Goal: Navigation & Orientation: Understand site structure

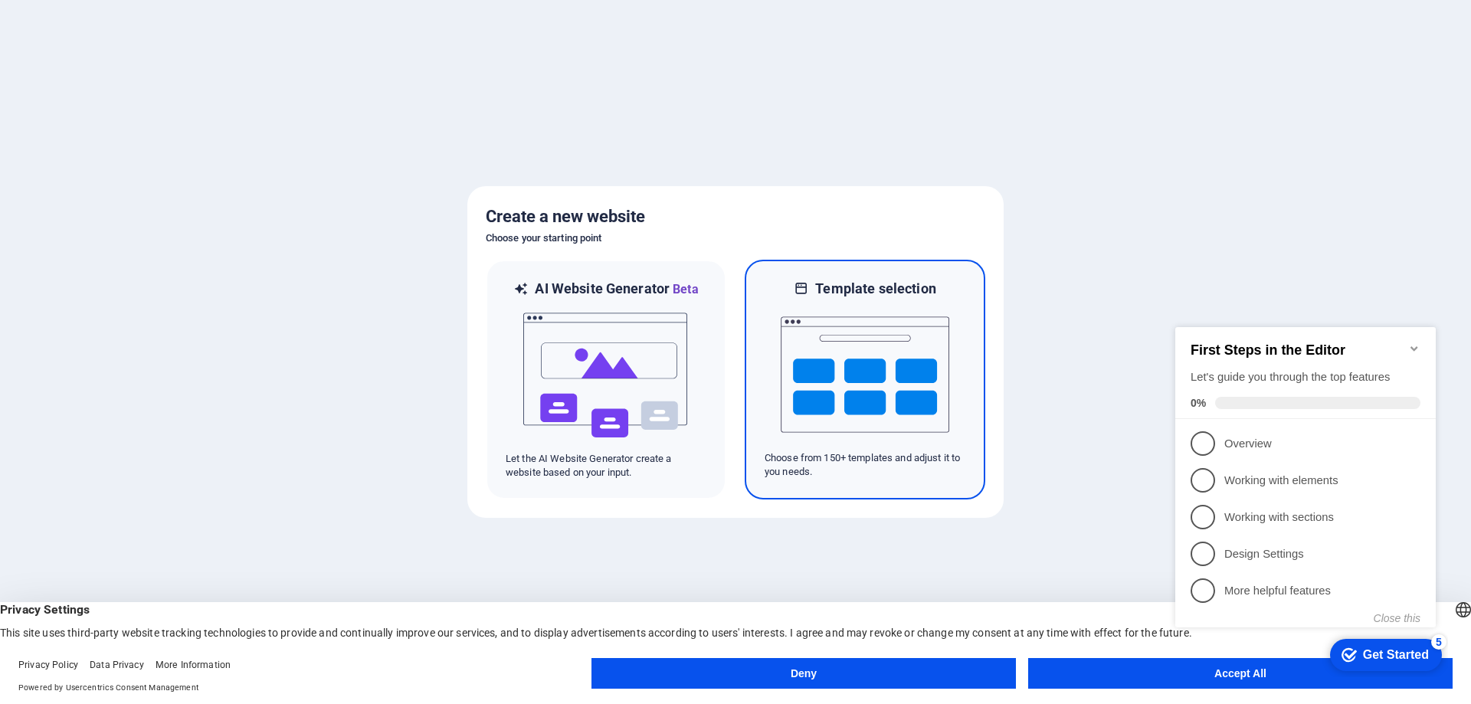
click at [938, 424] on img at bounding box center [865, 374] width 169 height 153
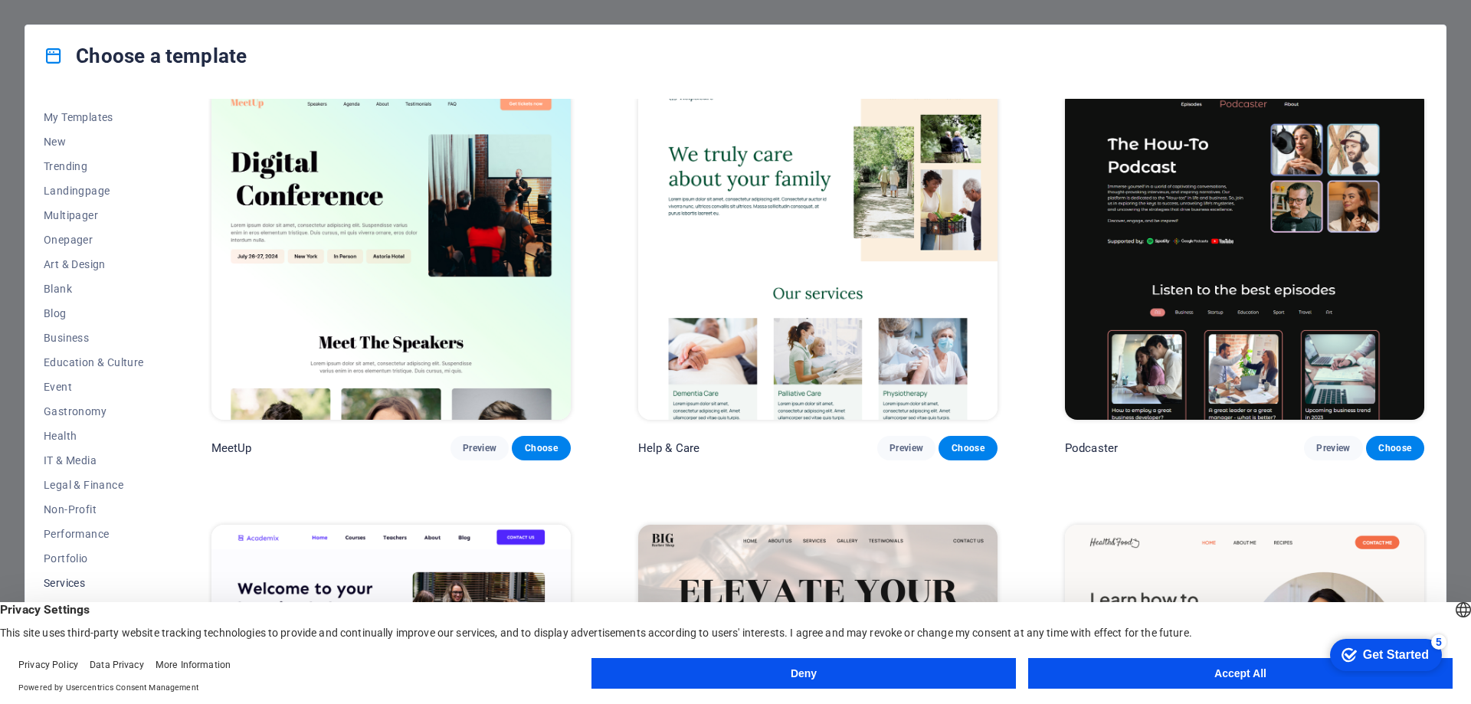
scroll to position [51, 0]
click at [1131, 674] on button "Accept All" at bounding box center [1240, 673] width 424 height 31
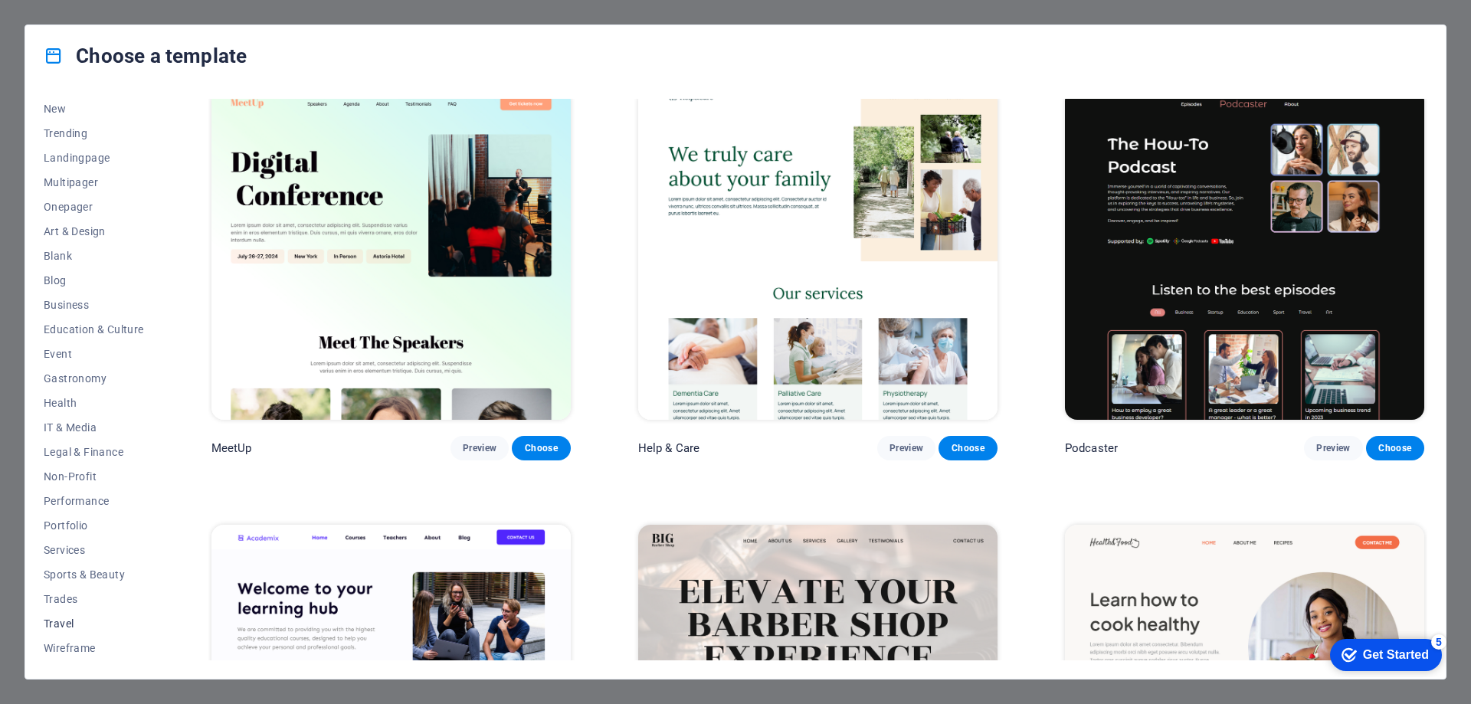
click at [57, 624] on span "Travel" at bounding box center [94, 623] width 100 height 12
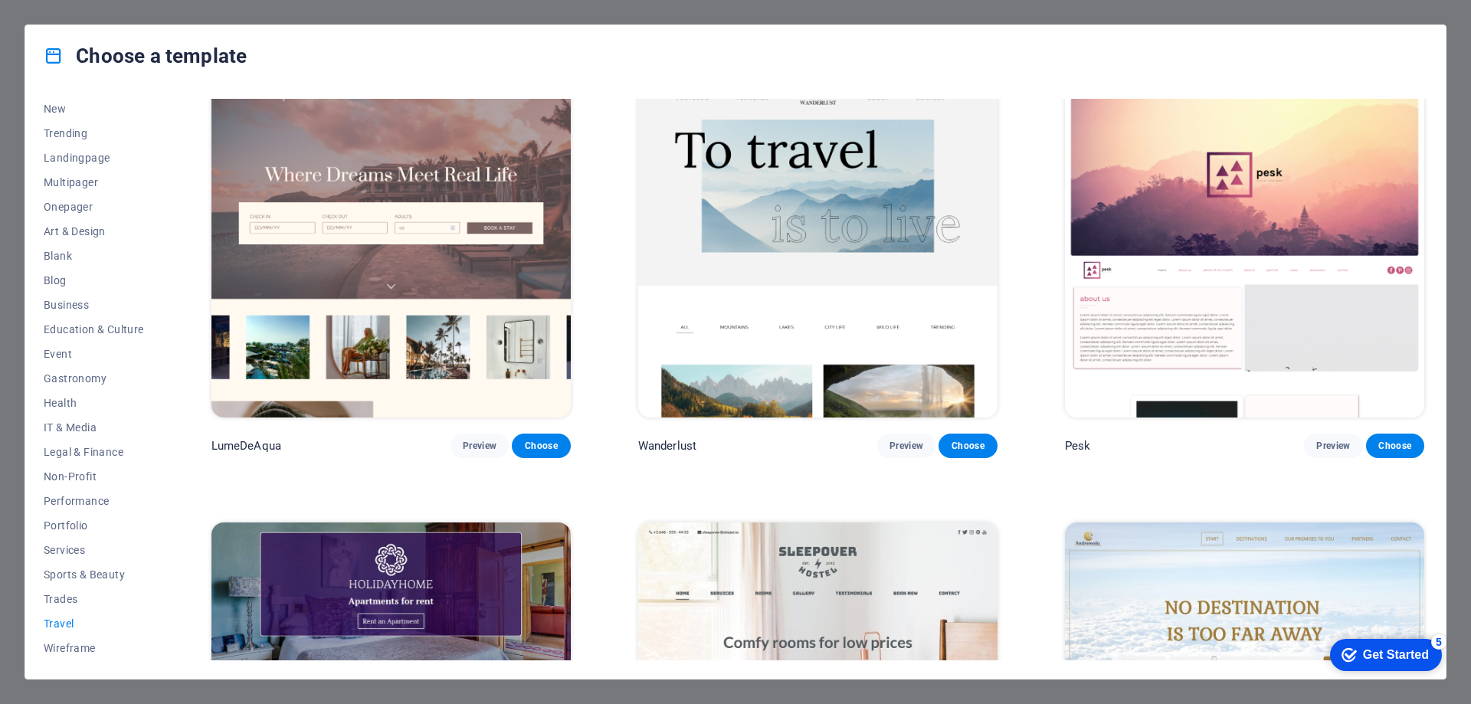
scroll to position [0, 0]
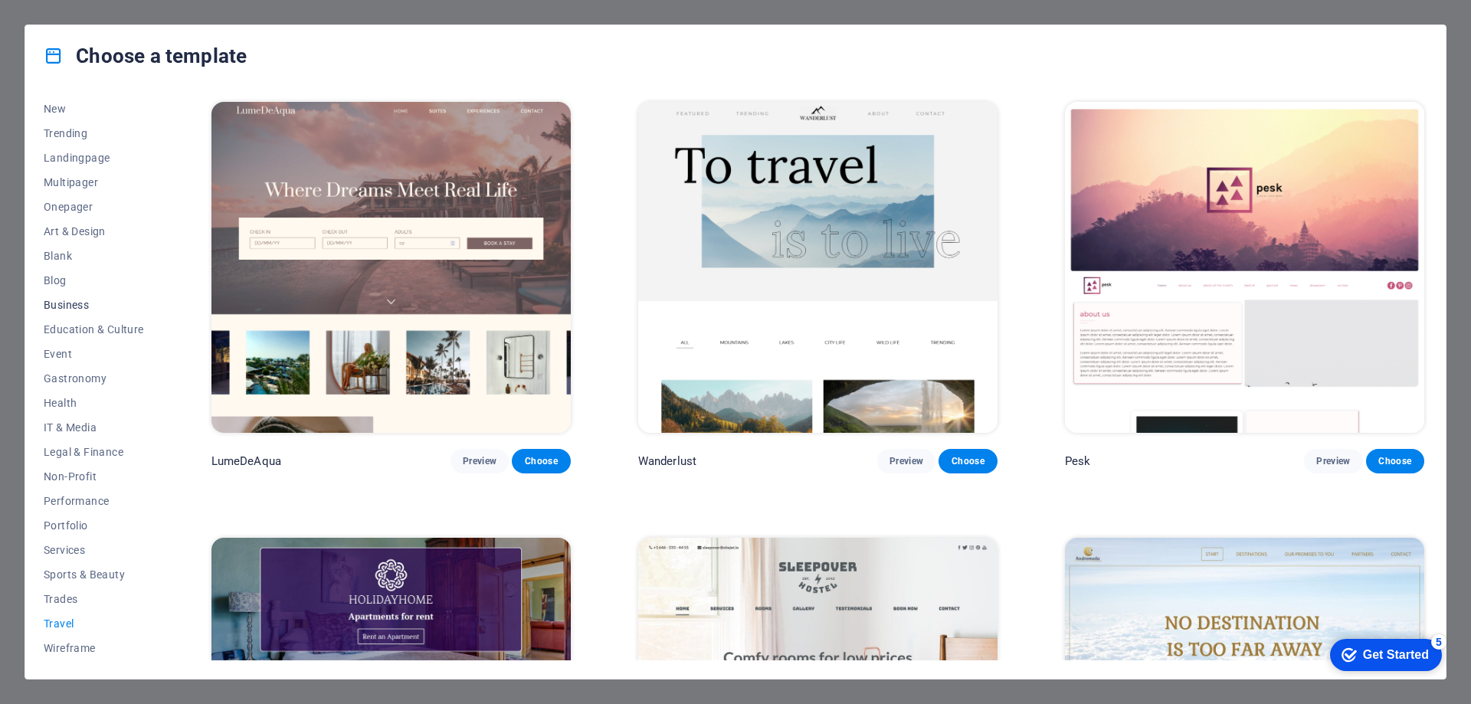
click at [67, 301] on span "Business" at bounding box center [94, 305] width 100 height 12
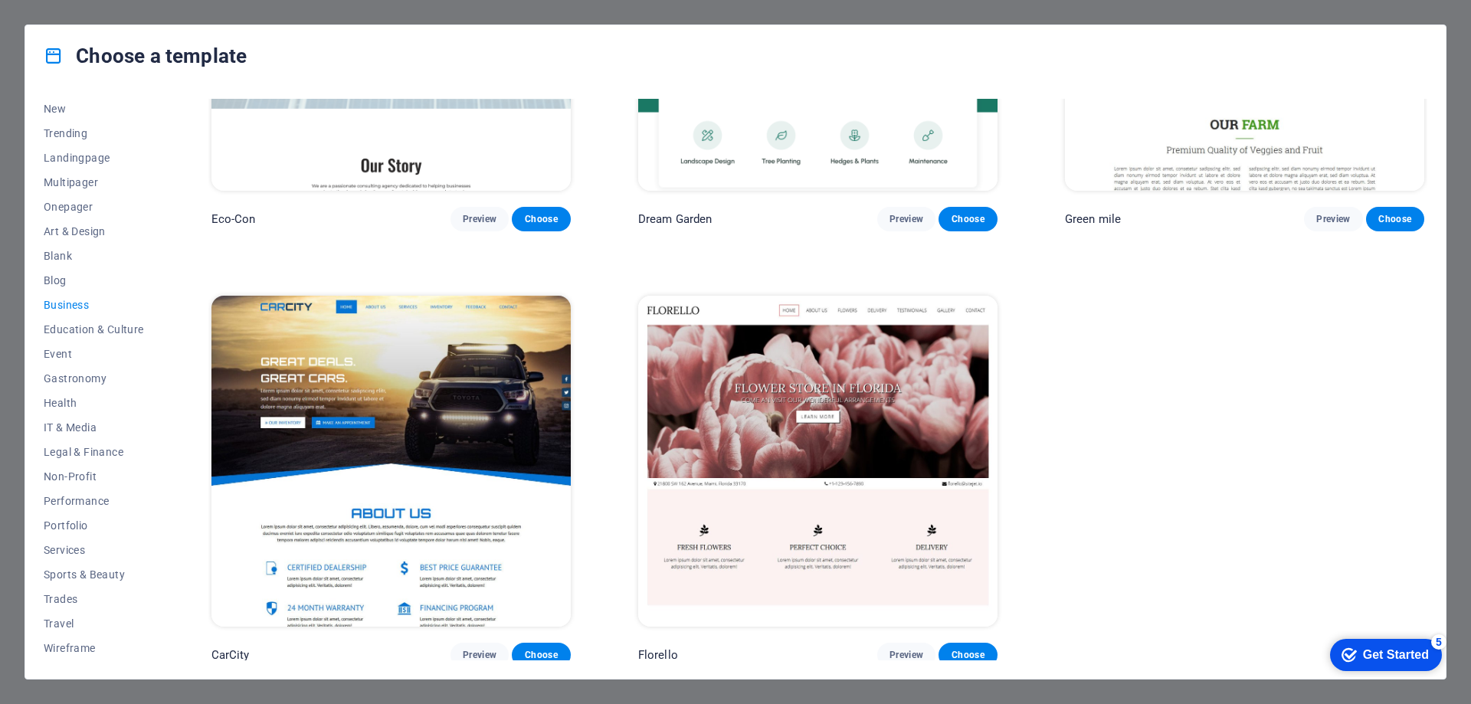
scroll to position [246, 0]
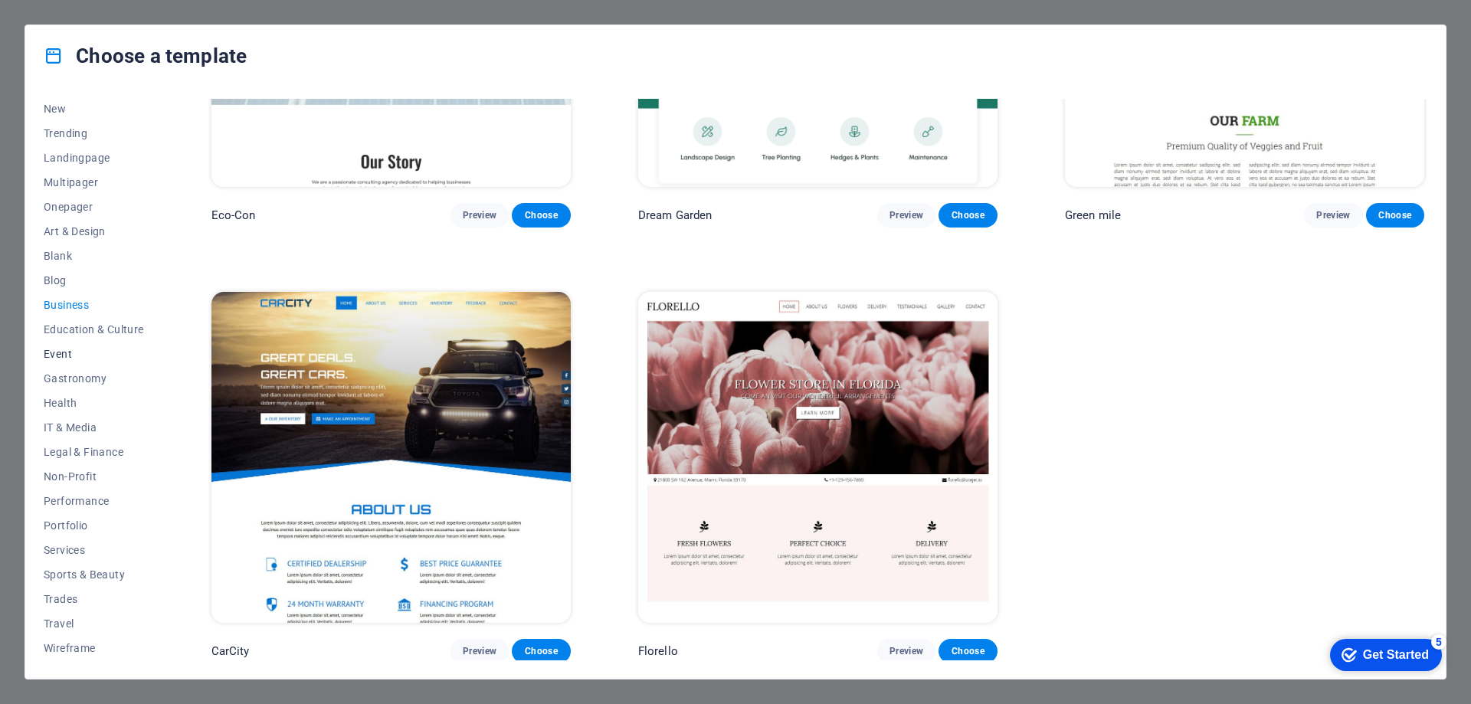
click at [83, 359] on span "Event" at bounding box center [94, 354] width 100 height 12
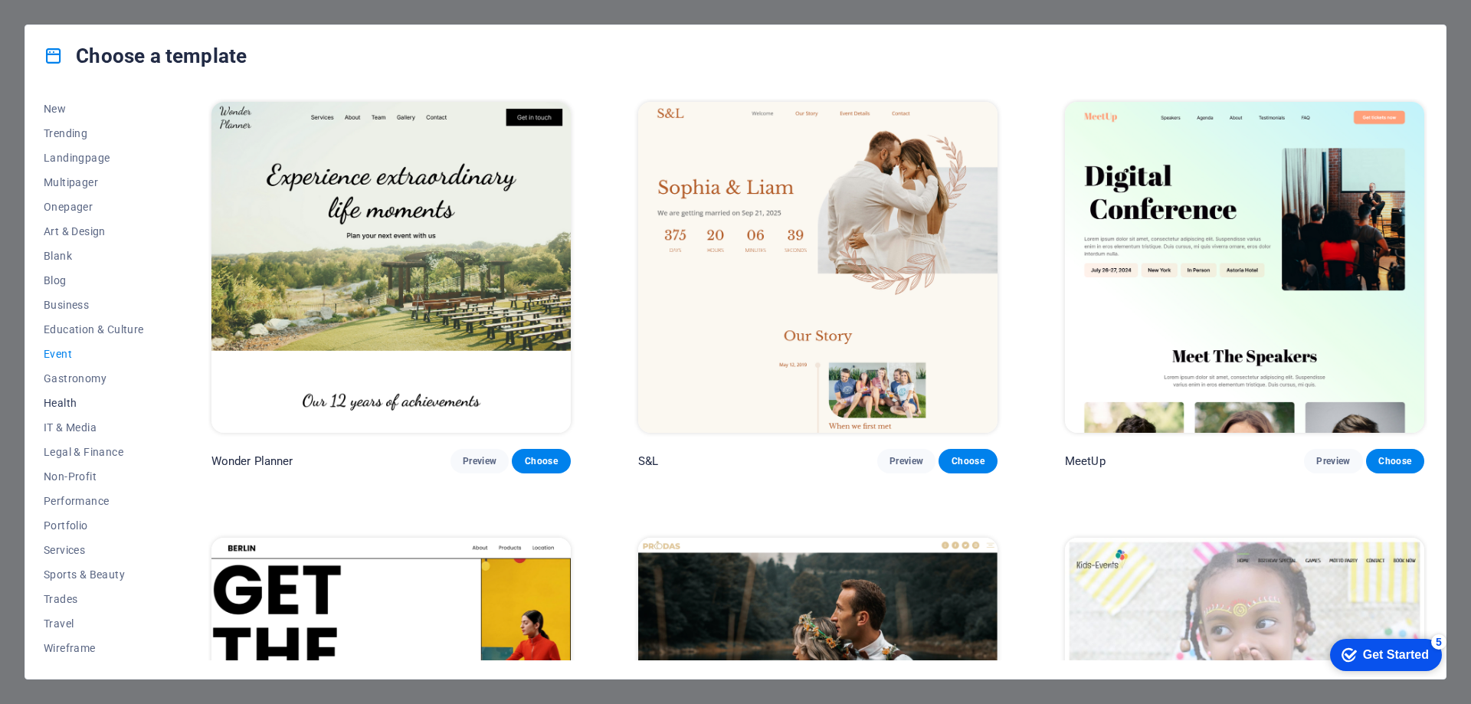
click at [90, 391] on button "Health" at bounding box center [94, 403] width 100 height 25
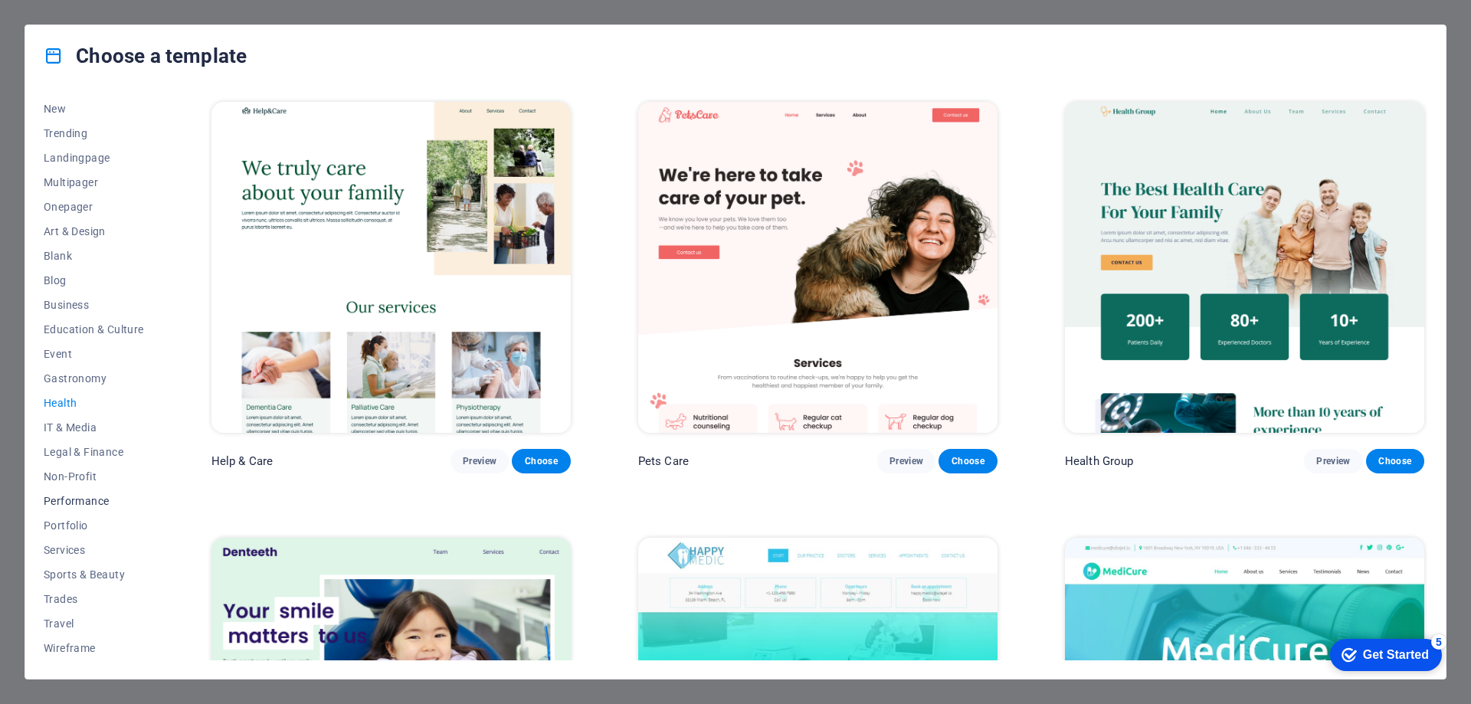
click at [103, 500] on span "Performance" at bounding box center [94, 501] width 100 height 12
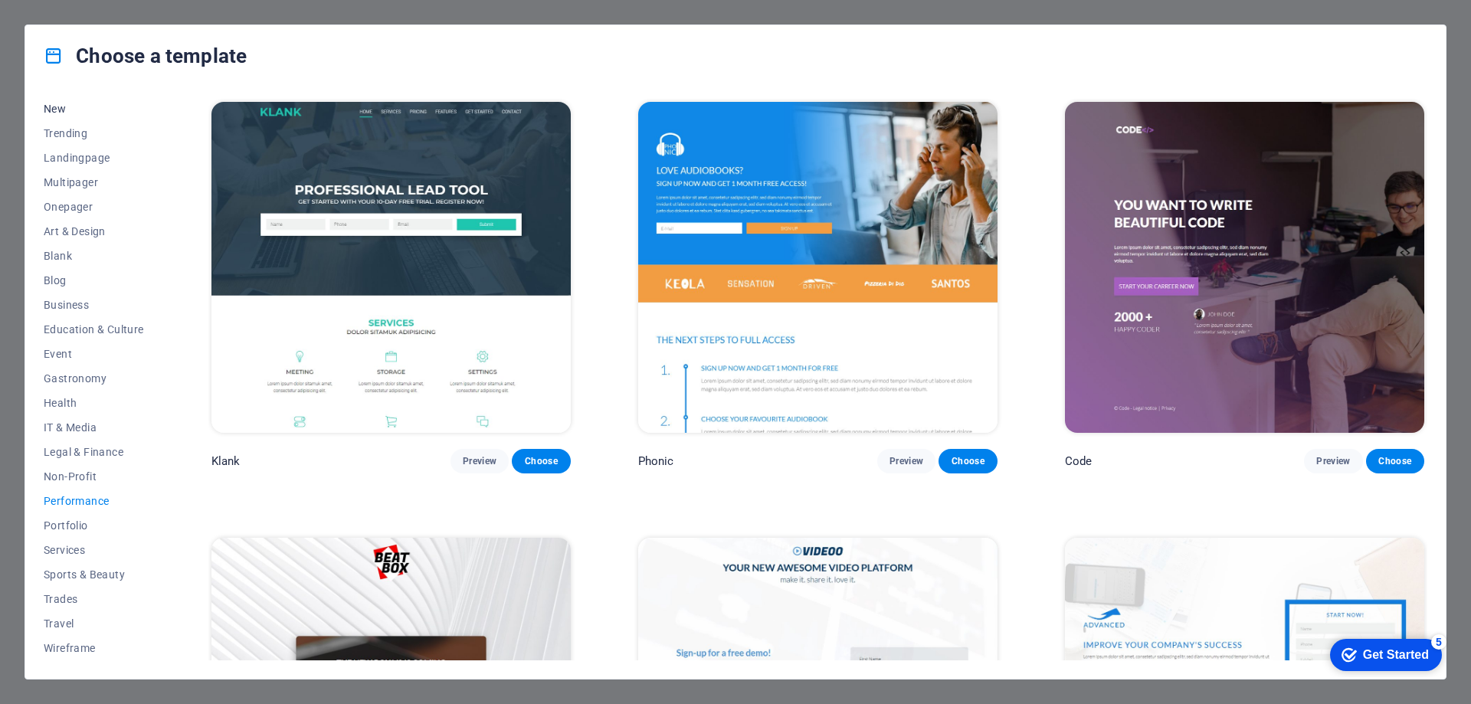
click at [62, 110] on span "New" at bounding box center [94, 109] width 100 height 12
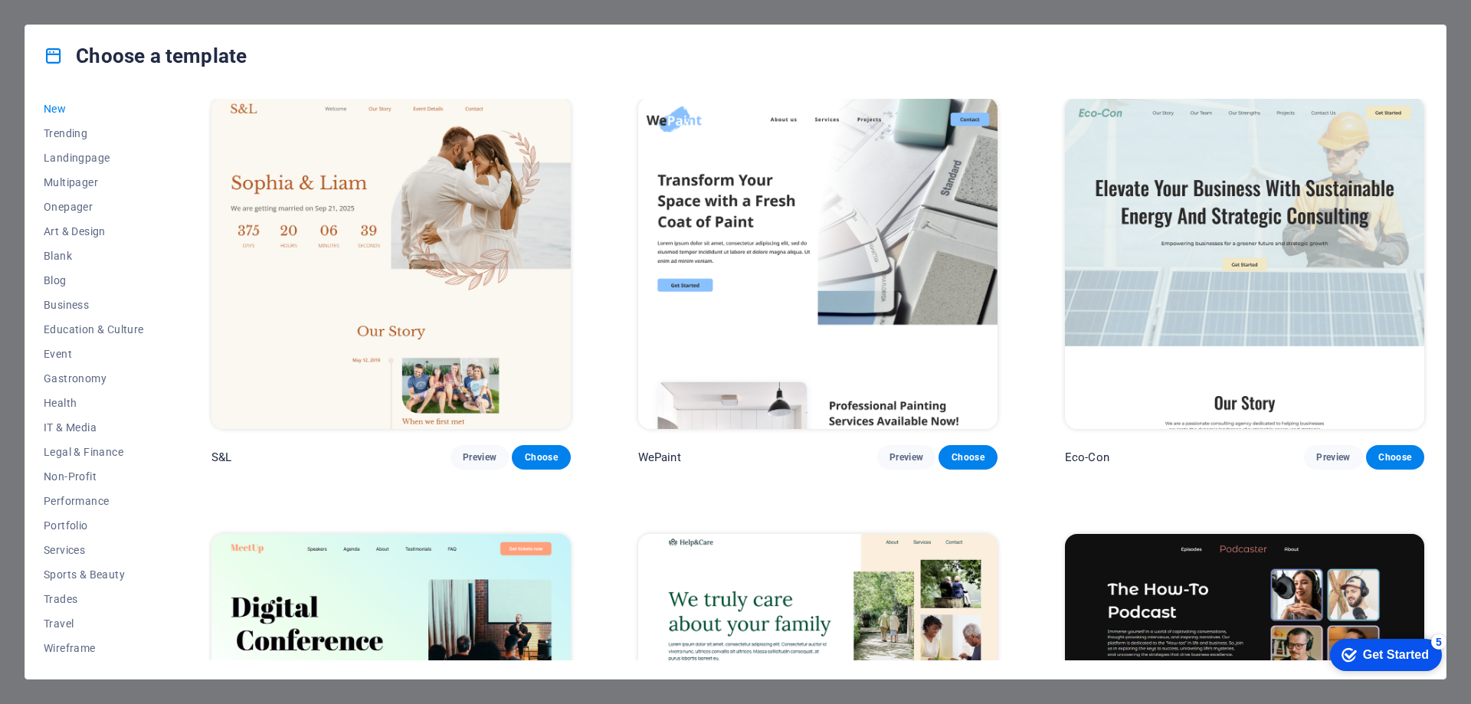
scroll to position [881, 0]
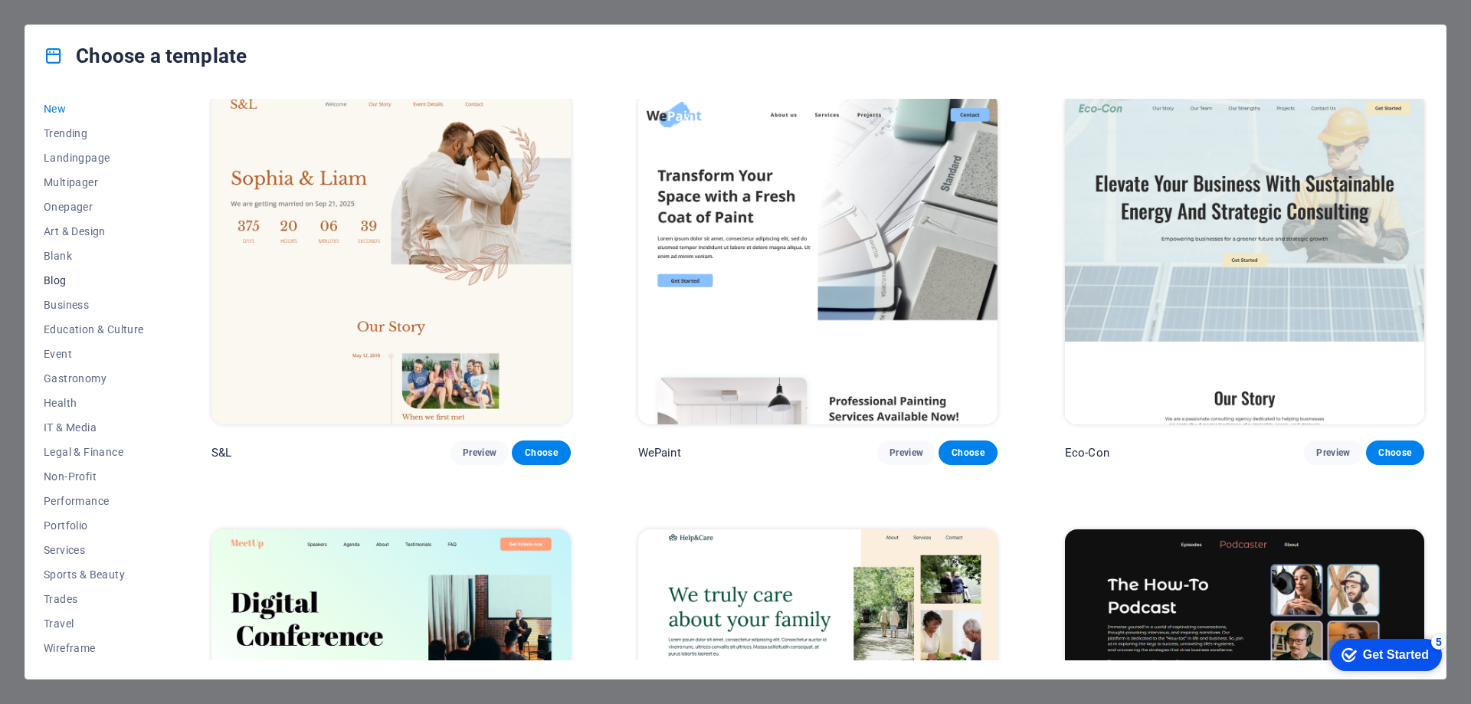
click at [52, 284] on span "Blog" at bounding box center [94, 280] width 100 height 12
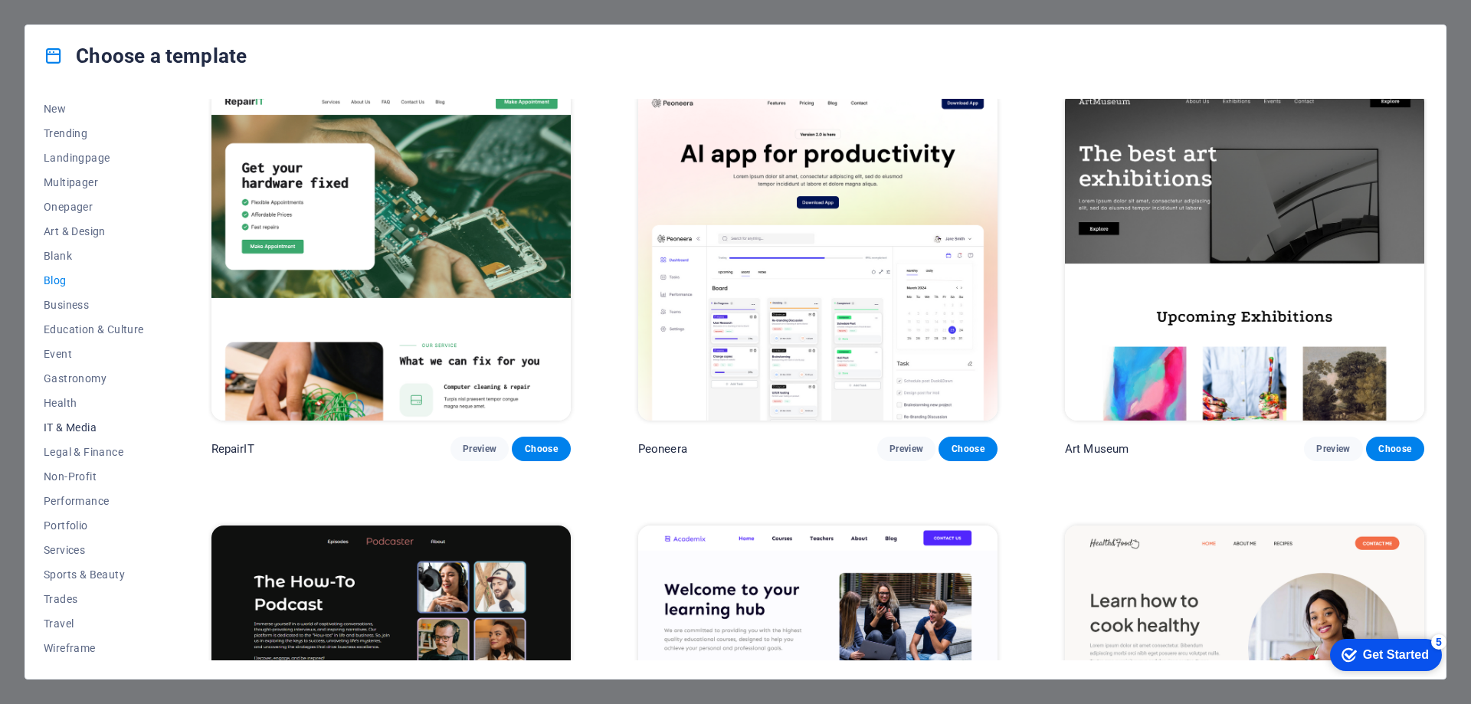
click at [97, 431] on span "IT & Media" at bounding box center [94, 427] width 100 height 12
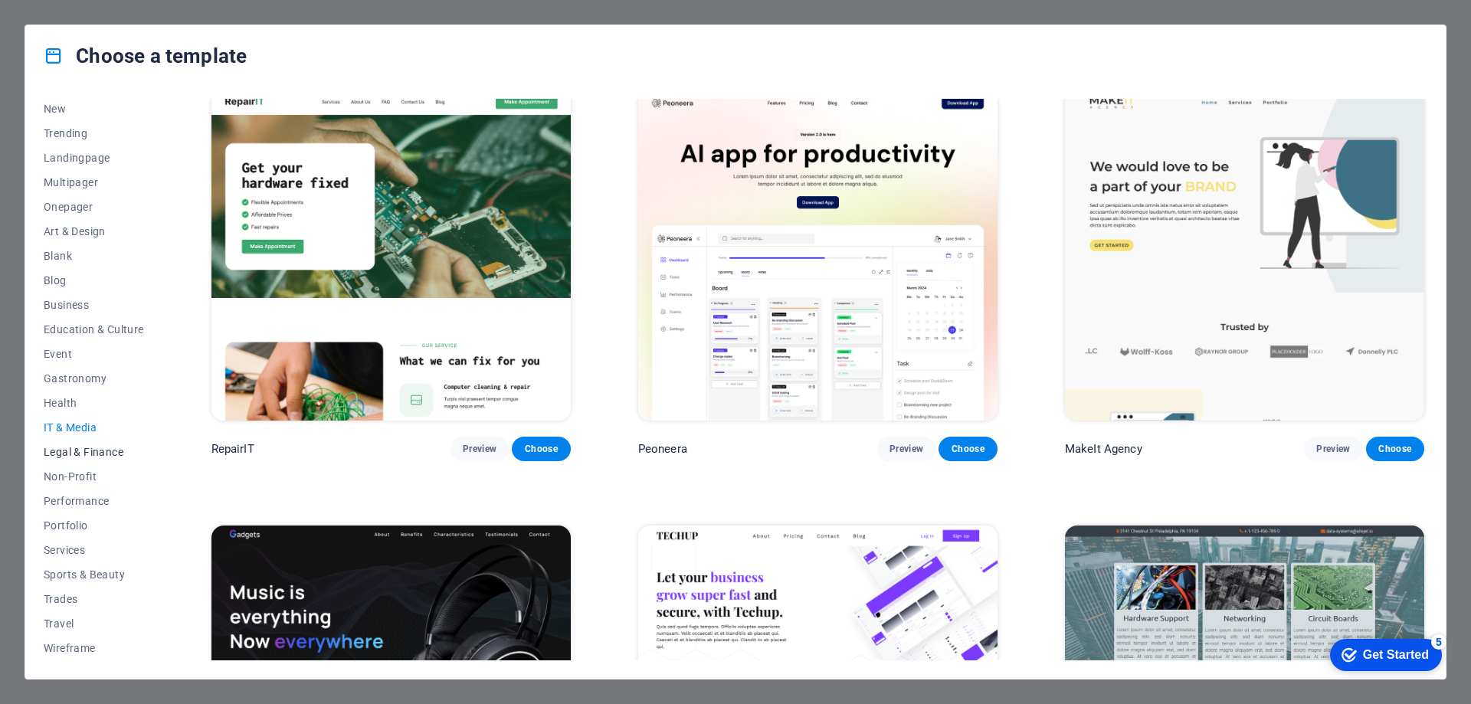
click at [101, 460] on button "Legal & Finance" at bounding box center [94, 452] width 100 height 25
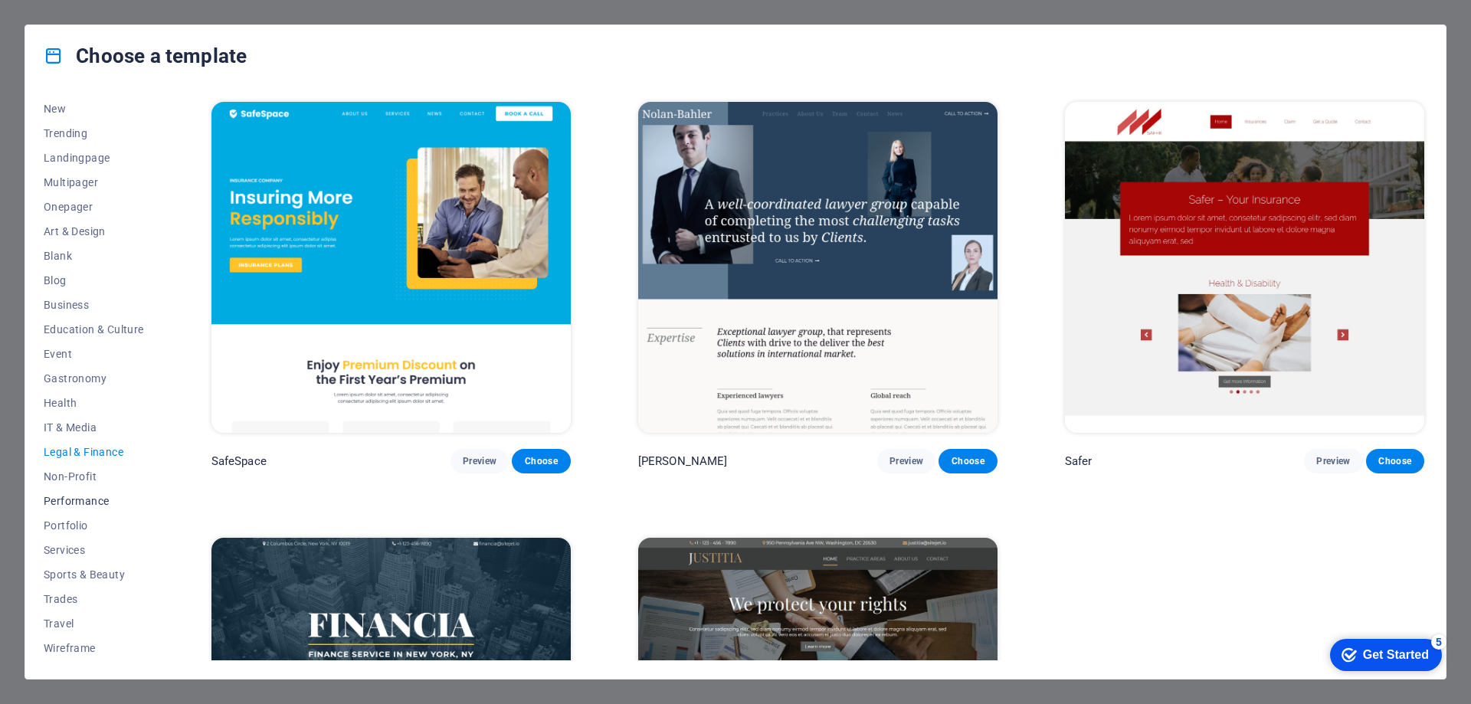
click at [106, 495] on span "Performance" at bounding box center [94, 501] width 100 height 12
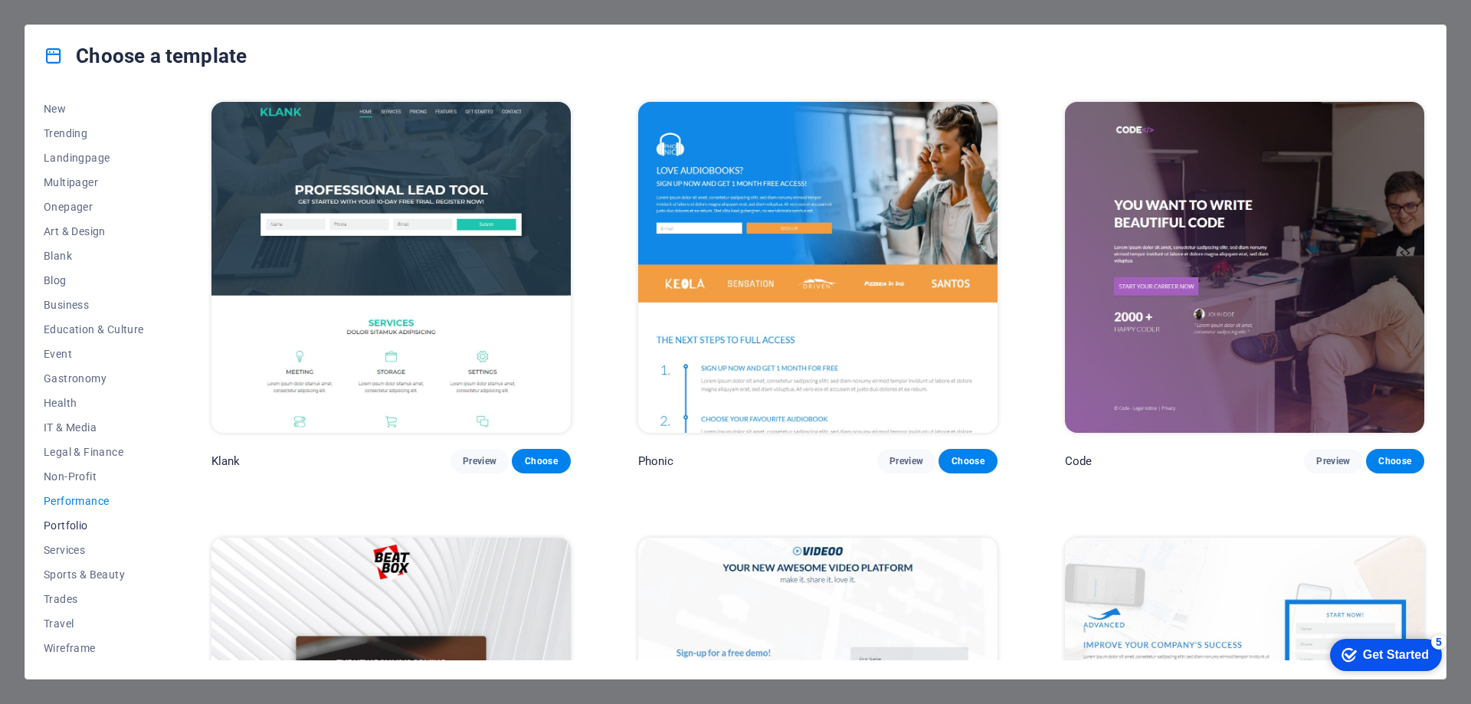
click at [106, 530] on span "Portfolio" at bounding box center [94, 525] width 100 height 12
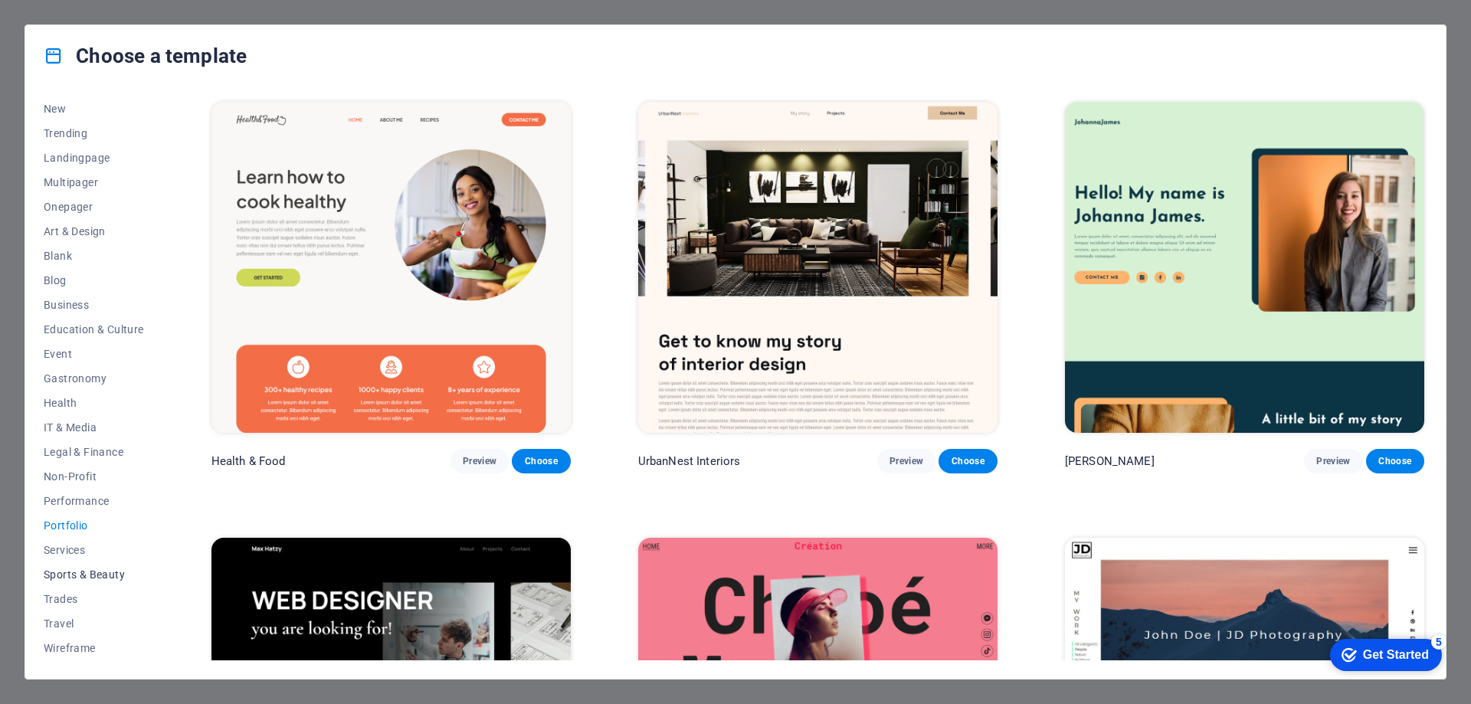
click at [109, 574] on span "Sports & Beauty" at bounding box center [94, 574] width 100 height 12
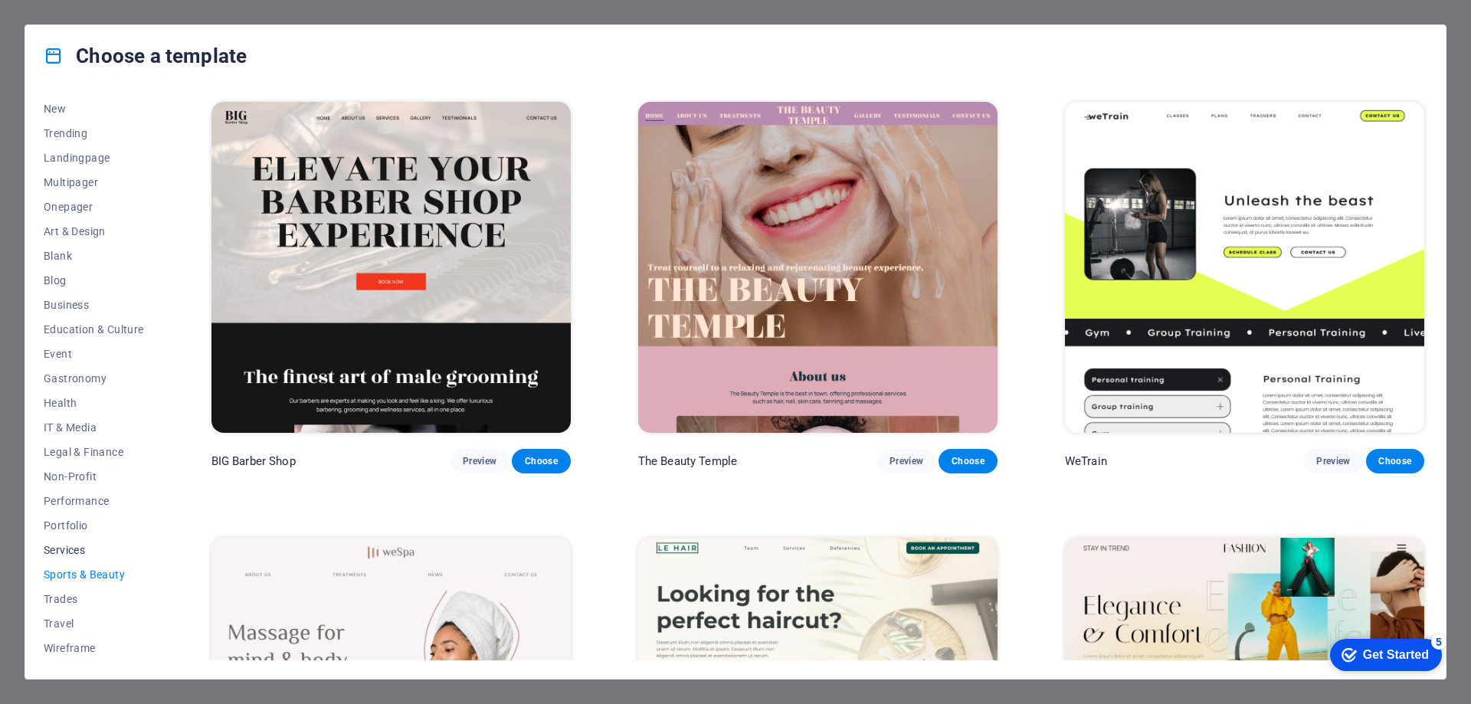
click at [75, 555] on span "Services" at bounding box center [94, 550] width 100 height 12
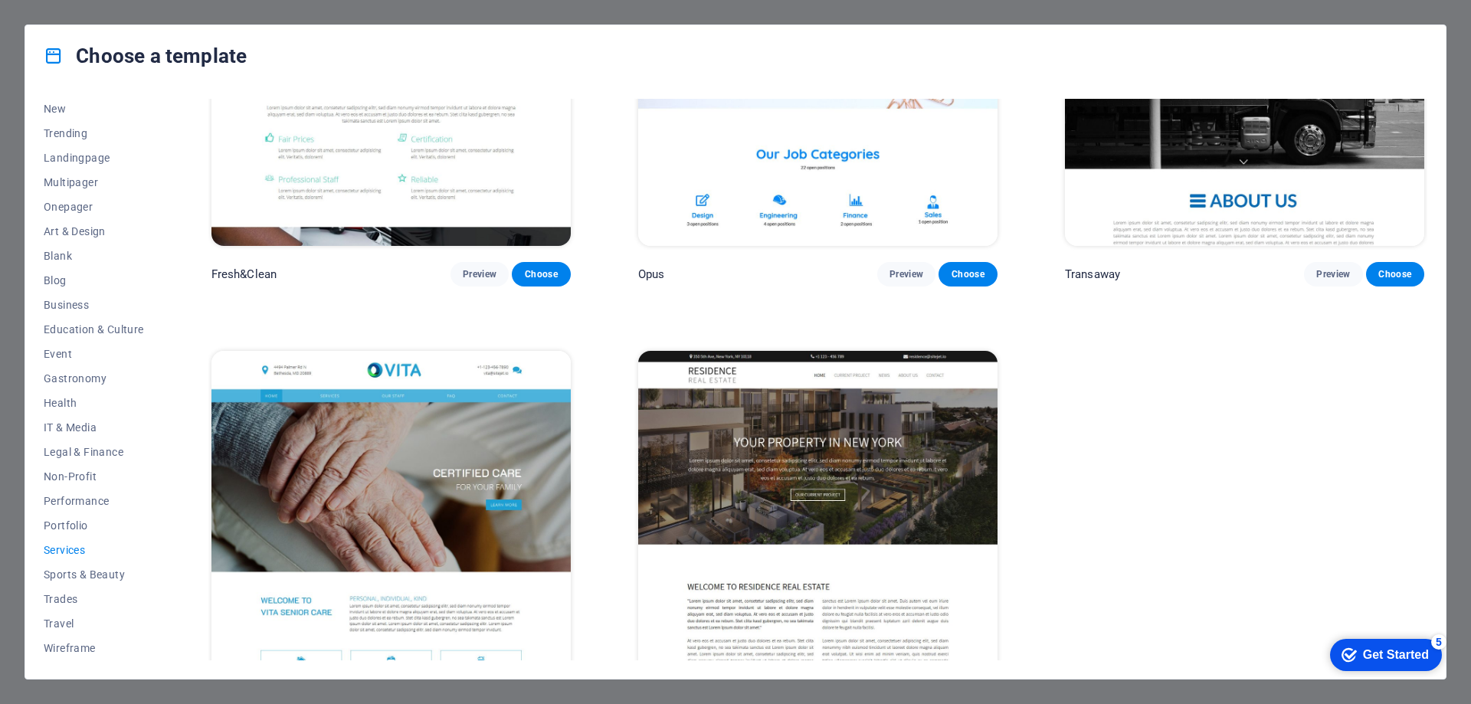
scroll to position [2417, 0]
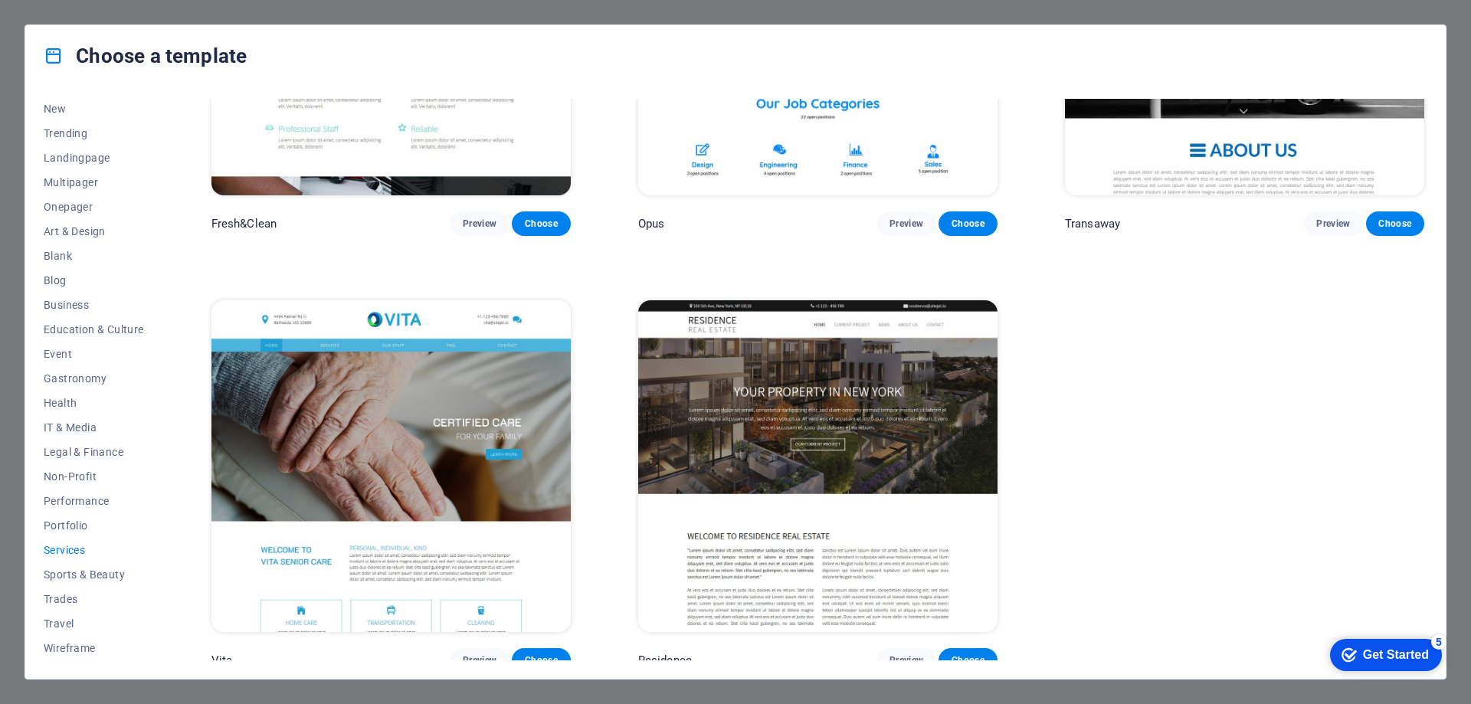
click at [1470, 51] on div "Choose a template All Templates My Templates New Trending Landingpage Multipage…" at bounding box center [735, 352] width 1471 height 704
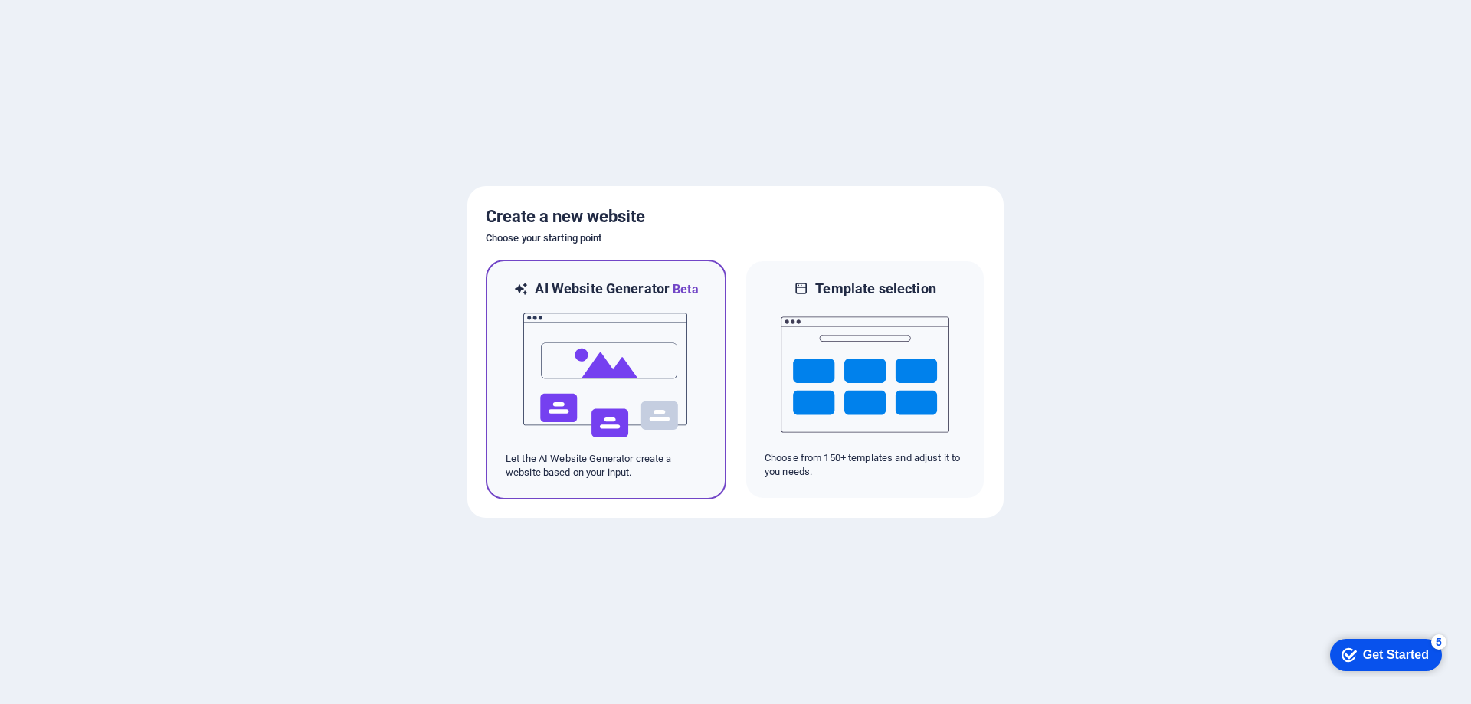
click at [592, 381] on img at bounding box center [606, 375] width 169 height 153
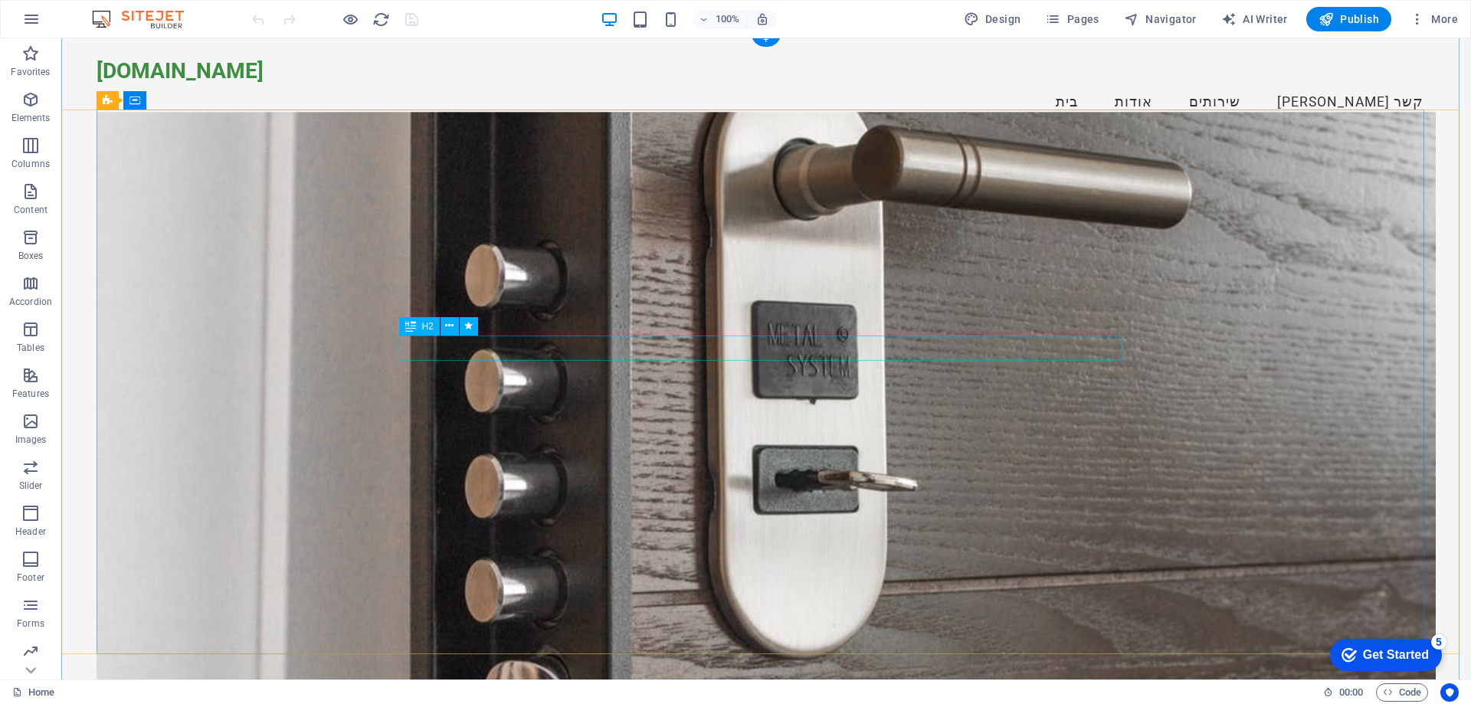
scroll to position [19, 0]
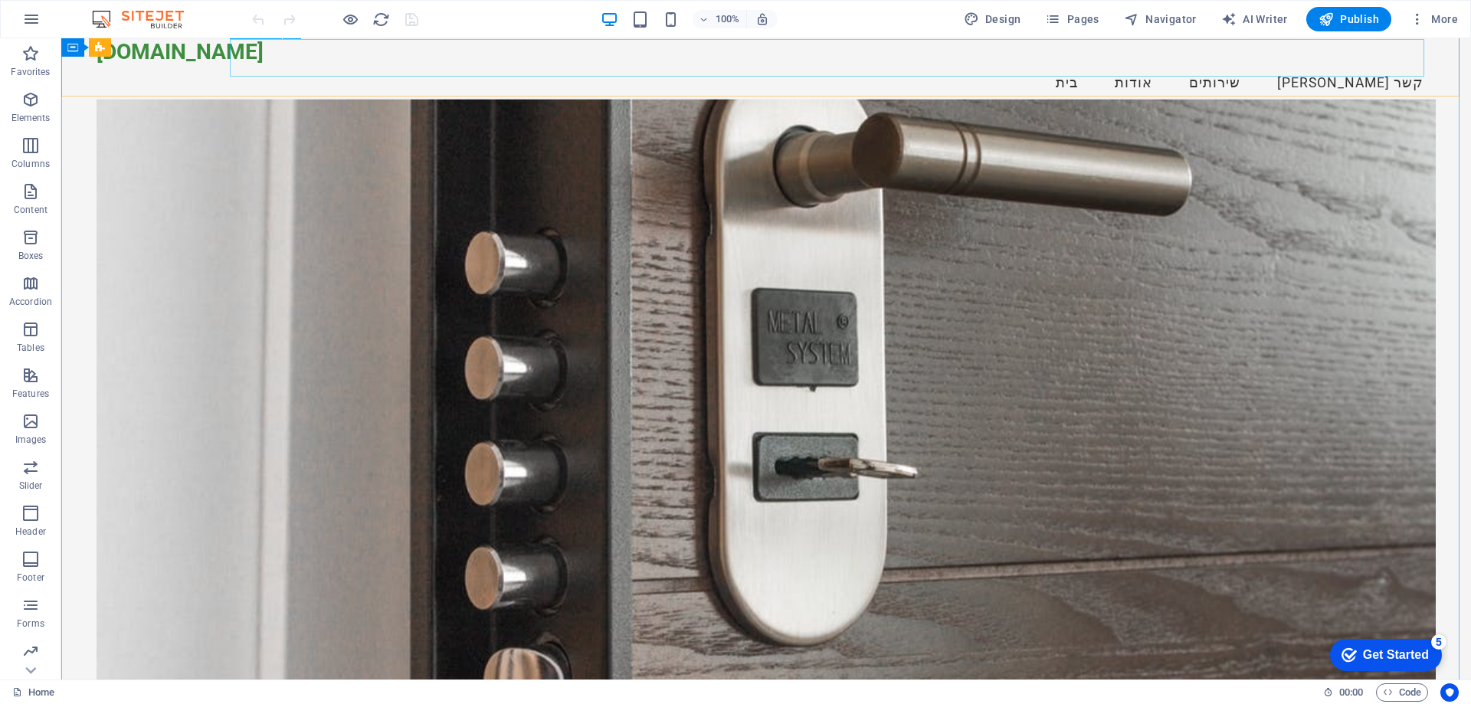
click at [1300, 64] on nav "בית אודות שירותים [PERSON_NAME] קשר" at bounding box center [766, 83] width 1339 height 38
